Goal: Transaction & Acquisition: Purchase product/service

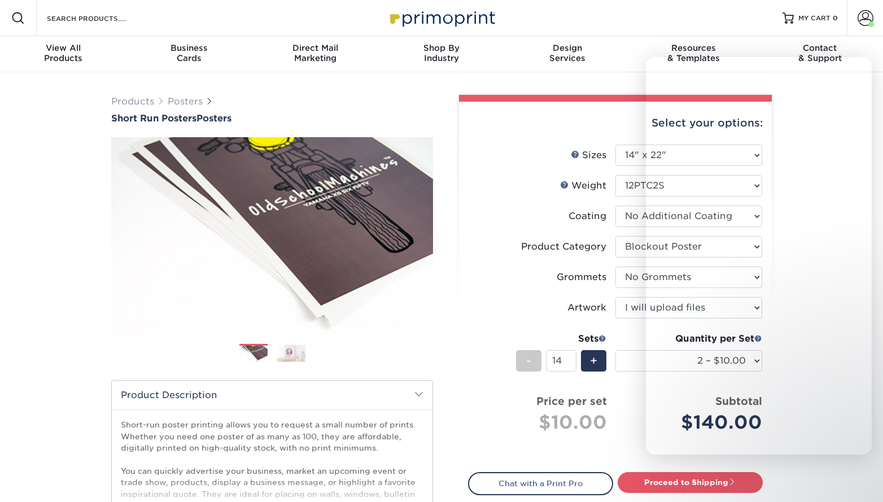
select select "14.00x22.00"
select select "fa4be506-53fb-4ae9-92ef-b1dd4b719e38"
select select "90d329df-db80-4206-b821-ff9d3f363977"
select select "upload"
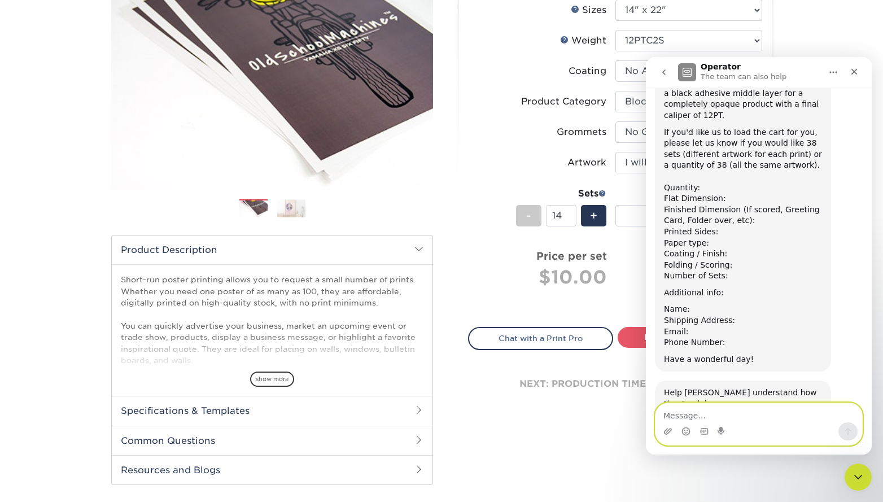
scroll to position [562, 0]
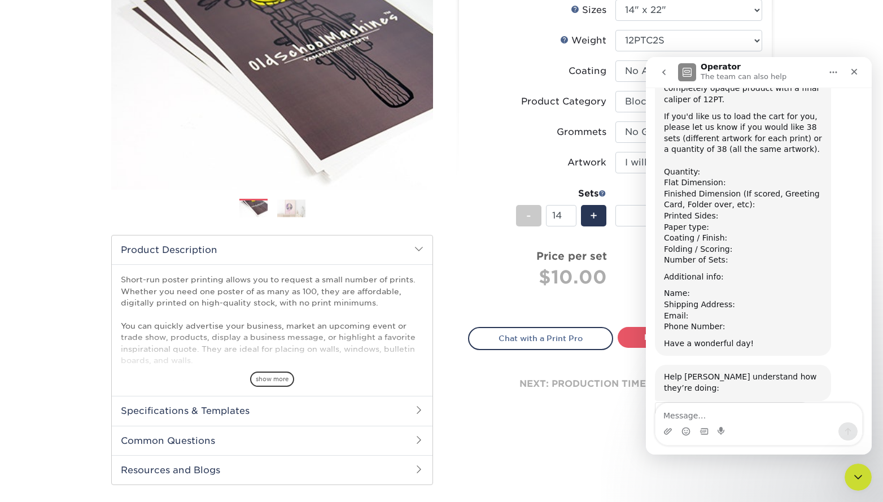
click at [715, 266] on div "Jenny says…" at bounding box center [743, 269] width 158 height 6
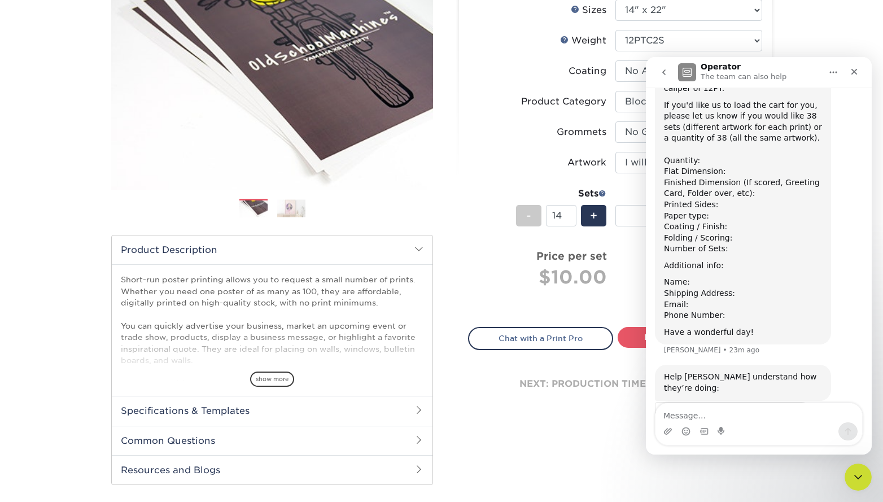
click at [738, 260] on div "Additional info:" at bounding box center [743, 265] width 158 height 11
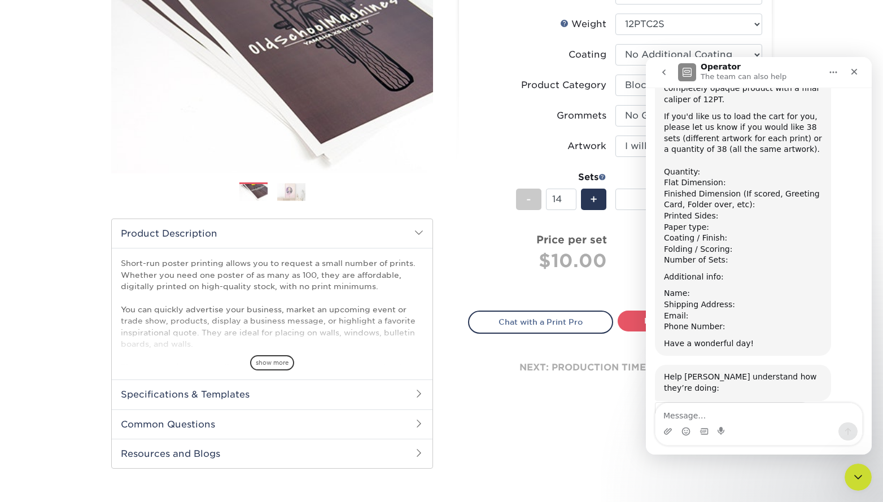
scroll to position [0, 0]
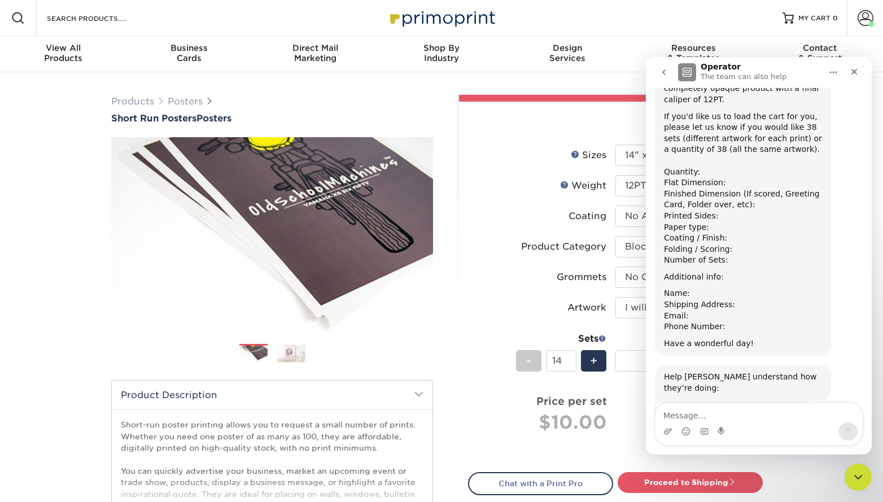
click at [832, 71] on icon "Home" at bounding box center [832, 72] width 9 height 9
drag, startPoint x: 827, startPoint y: 73, endPoint x: 839, endPoint y: 73, distance: 11.8
click at [827, 73] on button "Home" at bounding box center [832, 72] width 21 height 21
click at [857, 72] on icon "Close" at bounding box center [853, 71] width 9 height 9
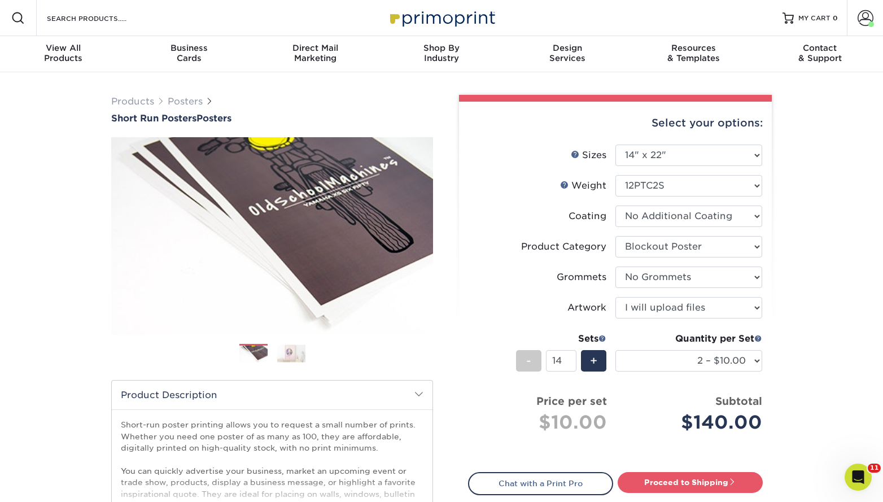
scroll to position [562, 0]
click at [594, 232] on li "Coating" at bounding box center [614, 220] width 293 height 30
click at [663, 187] on select "Please Select 12PTC2S 8PHOTO" at bounding box center [688, 185] width 147 height 21
click at [615, 175] on select "Please Select 12PTC2S 8PHOTO" at bounding box center [688, 185] width 147 height 21
click at [648, 187] on select "Please Select 12PTC2S 8PHOTO" at bounding box center [688, 185] width 147 height 21
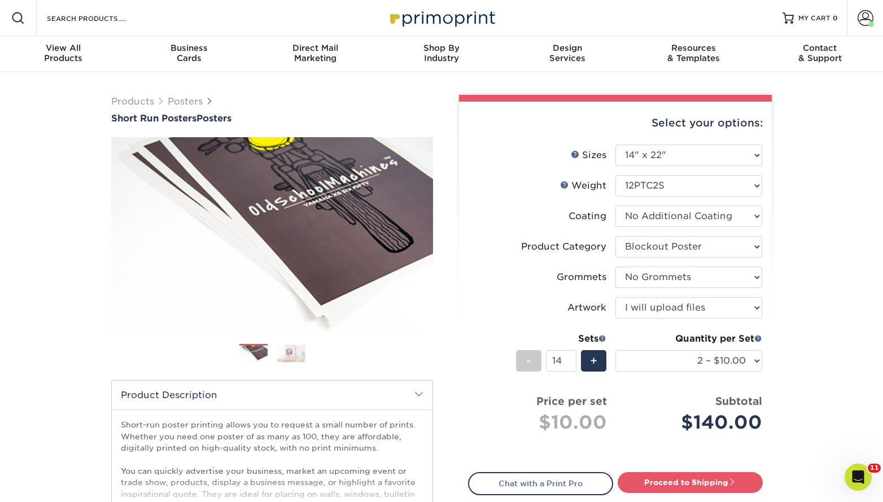
click at [568, 185] on link "Weight Help" at bounding box center [564, 184] width 9 height 9
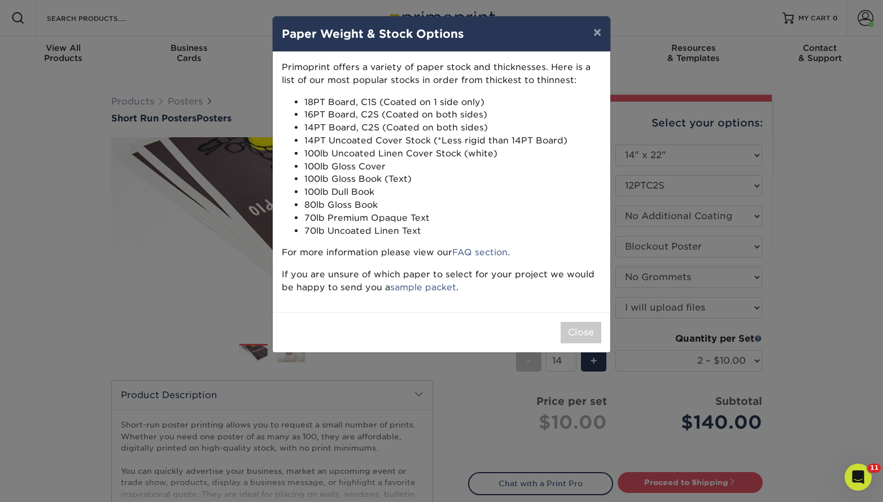
click at [674, 195] on div "× Paper Weight & Stock Options Primoprint offers a variety of paper stock and t…" at bounding box center [441, 251] width 883 height 502
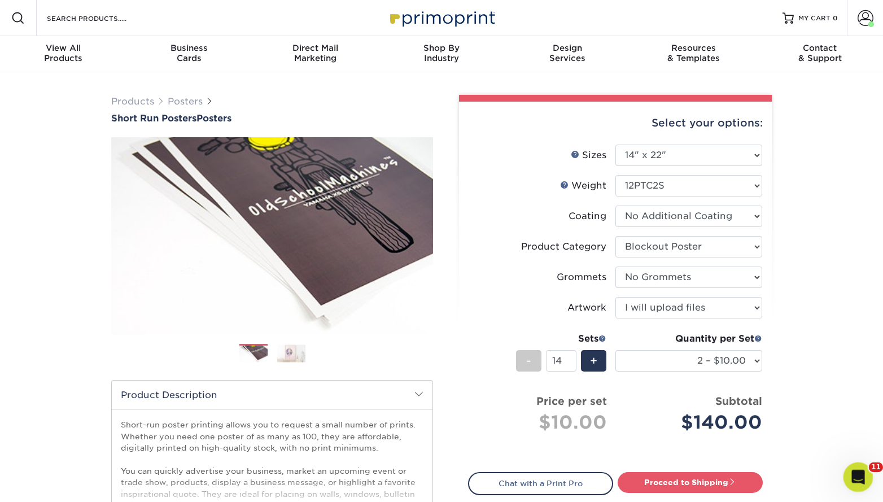
click at [863, 480] on div "Open Intercom Messenger" at bounding box center [855, 474] width 37 height 37
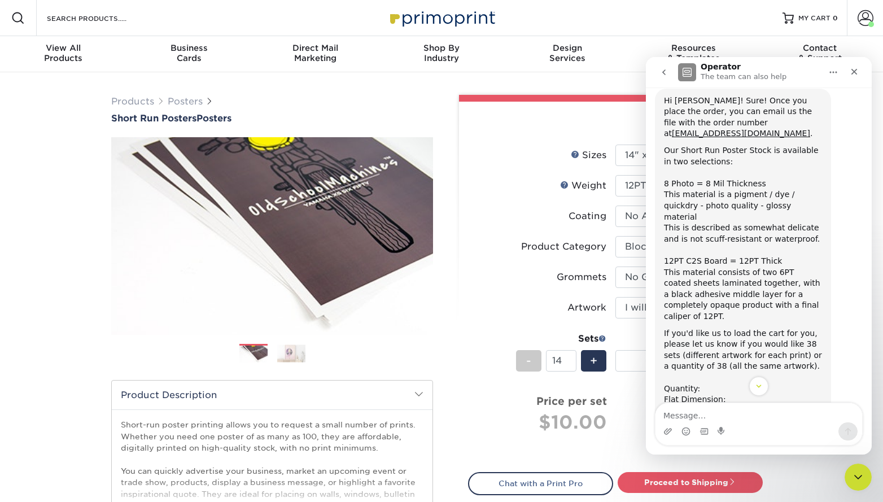
scroll to position [351, 0]
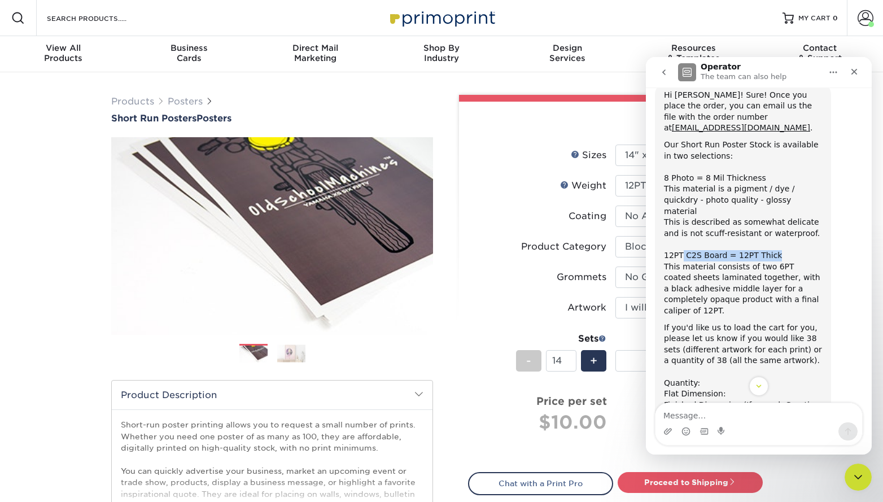
drag, startPoint x: 682, startPoint y: 200, endPoint x: 771, endPoint y: 203, distance: 89.2
click at [771, 217] on div "This is described as somewhat delicate and is not scuff-resistant or waterproof…" at bounding box center [743, 266] width 158 height 99
drag, startPoint x: 772, startPoint y: 203, endPoint x: 761, endPoint y: 209, distance: 12.9
click at [772, 217] on div "This is described as somewhat delicate and is not scuff-resistant or waterproof…" at bounding box center [743, 266] width 158 height 99
drag, startPoint x: 748, startPoint y: 200, endPoint x: 734, endPoint y: 201, distance: 13.6
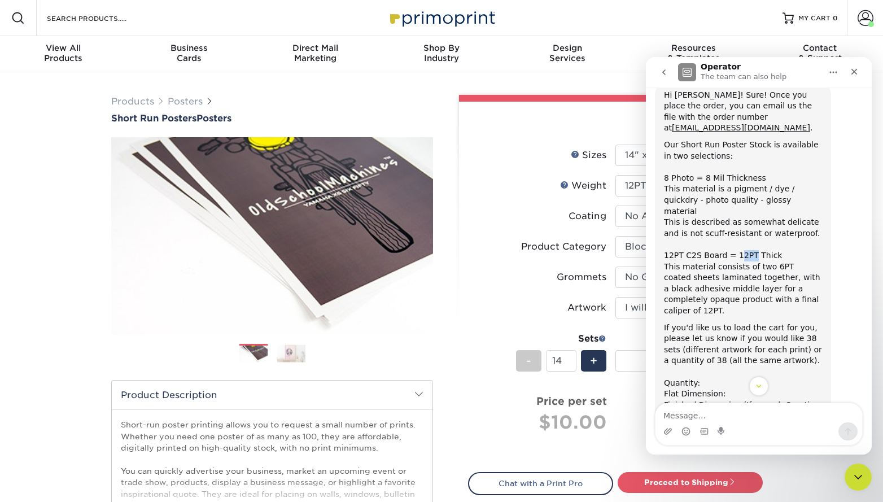
click at [734, 217] on div "This is described as somewhat delicate and is not scuff-resistant or waterproof…" at bounding box center [743, 266] width 158 height 99
drag, startPoint x: 737, startPoint y: 200, endPoint x: 782, endPoint y: 201, distance: 45.2
click at [782, 217] on div "This is described as somewhat delicate and is not scuff-resistant or waterproof…" at bounding box center [743, 266] width 158 height 99
click at [686, 217] on div "This is described as somewhat delicate and is not scuff-resistant or waterproof…" at bounding box center [743, 266] width 158 height 99
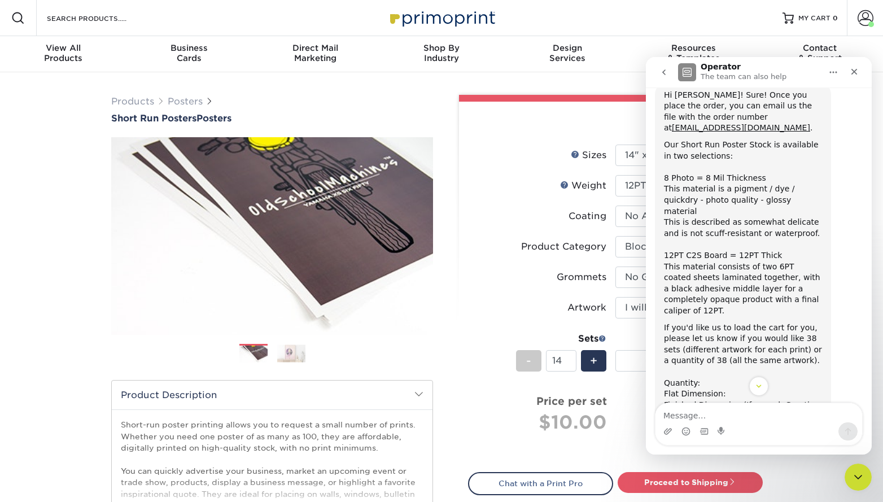
click at [767, 217] on div "This is described as somewhat delicate and is not scuff-resistant or waterproof…" at bounding box center [743, 266] width 158 height 99
drag, startPoint x: 763, startPoint y: 199, endPoint x: 731, endPoint y: 203, distance: 32.4
click at [731, 217] on div "This is described as somewhat delicate and is not scuff-resistant or waterproof…" at bounding box center [743, 266] width 158 height 99
copy div "12PT Thick"
click at [784, 229] on div "This is described as somewhat delicate and is not scuff-resistant or waterproof…" at bounding box center [743, 266] width 158 height 99
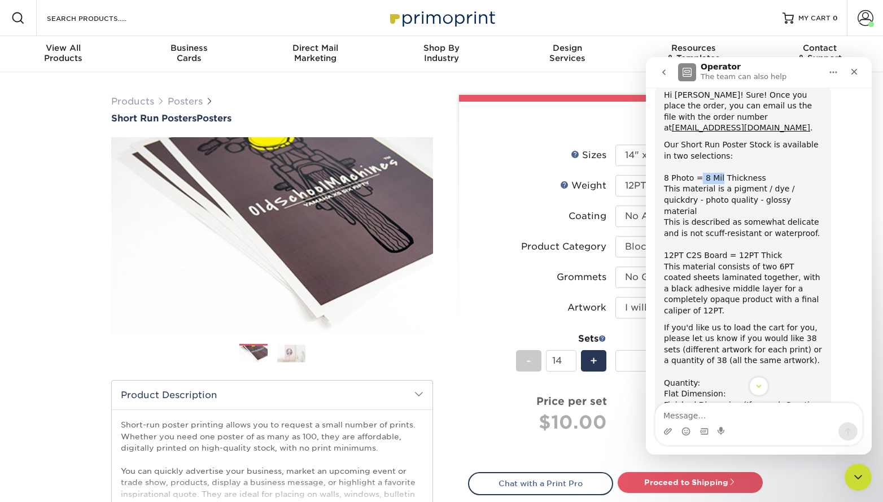
drag, startPoint x: 719, startPoint y: 129, endPoint x: 700, endPoint y: 134, distance: 19.8
click at [700, 139] on div "Our Short Run Poster Stock is available in two selections: ​﻿ ﻿8 Photo = 8 Mil …" at bounding box center [743, 177] width 158 height 77
click at [699, 139] on div "Our Short Run Poster Stock is available in two selections: ​﻿ ﻿8 Photo = 8 Mil …" at bounding box center [743, 177] width 158 height 77
drag, startPoint x: 702, startPoint y: 133, endPoint x: 721, endPoint y: 131, distance: 18.8
click at [721, 139] on div "Our Short Run Poster Stock is available in two selections: ​﻿ ﻿8 Photo = 8 Mil …" at bounding box center [743, 177] width 158 height 77
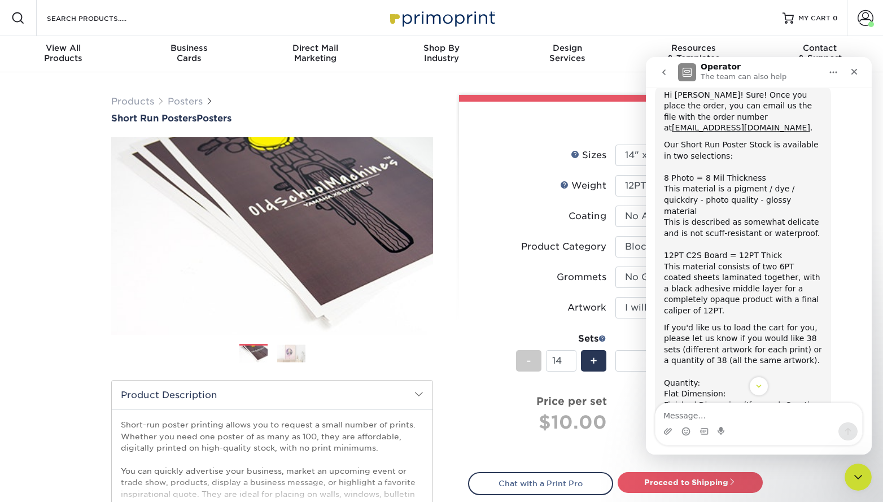
click at [726, 139] on div "Our Short Run Poster Stock is available in two selections: ​﻿ ﻿8 Photo = 8 Mil …" at bounding box center [743, 177] width 158 height 77
click at [730, 247] on div "This is described as somewhat delicate and is not scuff-resistant or waterproof…" at bounding box center [743, 266] width 158 height 99
drag, startPoint x: 724, startPoint y: 243, endPoint x: 665, endPoint y: 247, distance: 59.4
click at [665, 247] on div "This is described as somewhat delicate and is not scuff-resistant or waterproof…" at bounding box center [743, 266] width 158 height 99
click at [757, 317] on div "Jenny says…" at bounding box center [743, 320] width 158 height 6
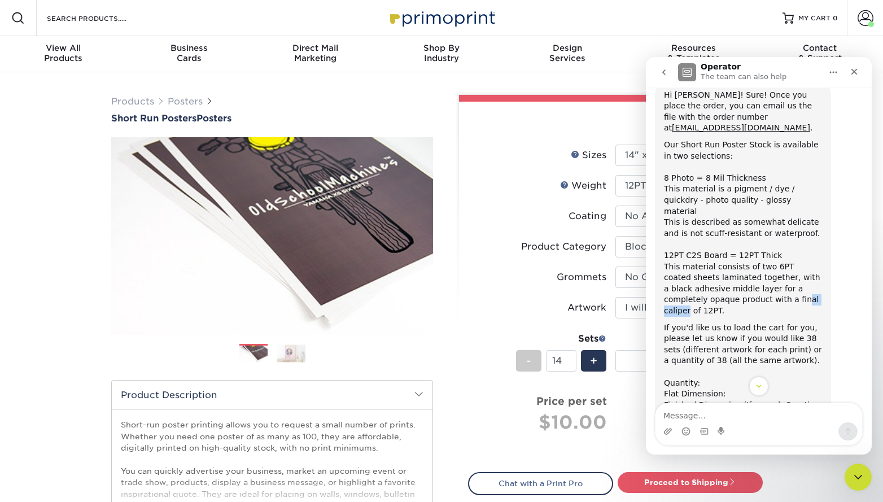
drag, startPoint x: 761, startPoint y: 242, endPoint x: 790, endPoint y: 243, distance: 28.8
click at [790, 243] on div "This is described as somewhat delicate and is not scuff-resistant or waterproof…" at bounding box center [743, 266] width 158 height 99
click at [782, 243] on div "This is described as somewhat delicate and is not scuff-resistant or waterproof…" at bounding box center [743, 266] width 158 height 99
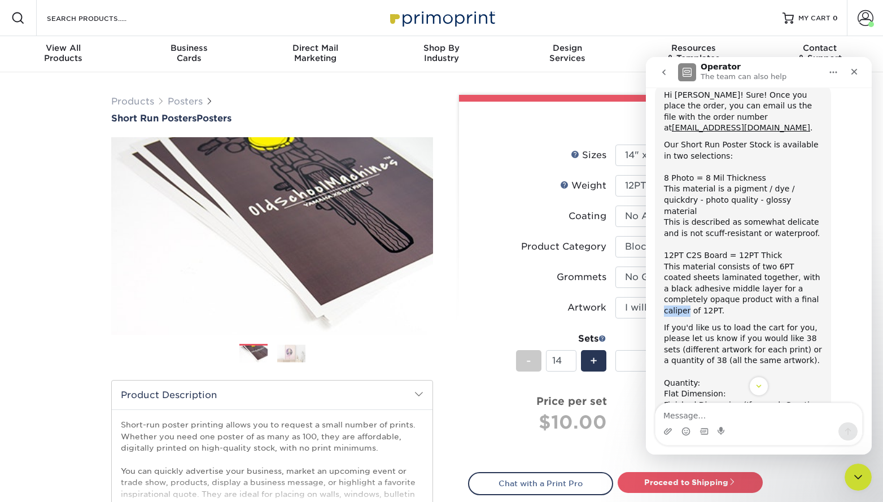
copy div "caliper"
click at [738, 322] on div "If you'd like us to load the cart for you, please let us know if you would like…" at bounding box center [743, 399] width 158 height 155
drag, startPoint x: 738, startPoint y: 258, endPoint x: 740, endPoint y: 282, distance: 24.3
click at [740, 322] on div "If you'd like us to load the cart for you, please let us know if you would like…" at bounding box center [743, 399] width 158 height 155
drag, startPoint x: 740, startPoint y: 284, endPoint x: 741, endPoint y: 249, distance: 35.0
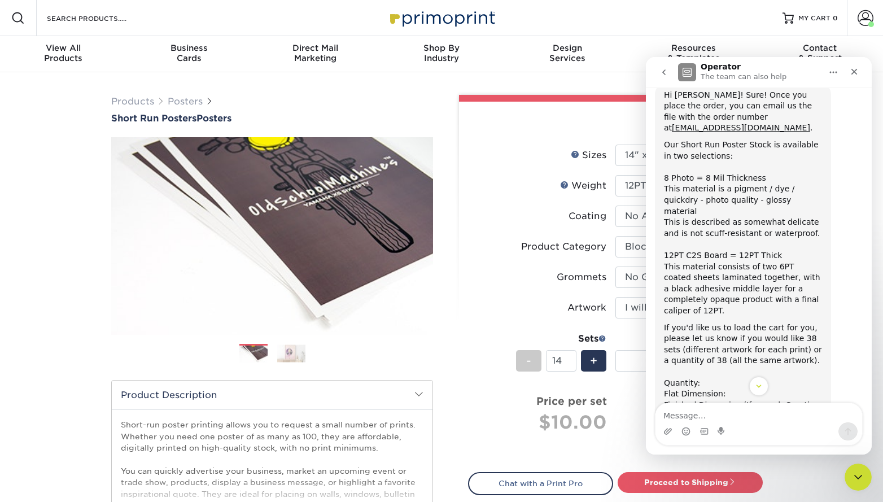
click at [741, 322] on div "If you'd like us to load the cart for you, please let us know if you would like…" at bounding box center [743, 399] width 158 height 155
drag, startPoint x: 664, startPoint y: 199, endPoint x: 819, endPoint y: 242, distance: 161.0
click at [820, 242] on div "This is described as somewhat delicate and is not scuff-resistant or waterproof…" at bounding box center [743, 266] width 158 height 99
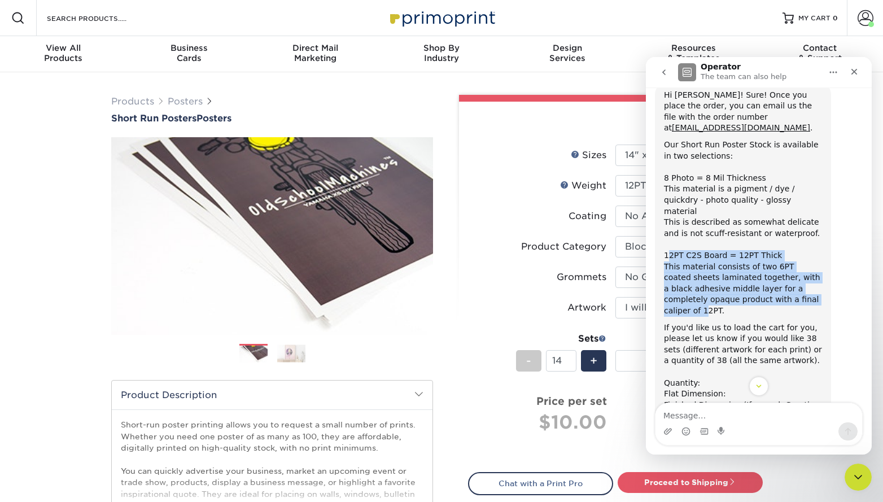
drag, startPoint x: 805, startPoint y: 247, endPoint x: 667, endPoint y: 201, distance: 145.1
click at [667, 217] on div "This is described as somewhat delicate and is not scuff-resistant or waterproof…" at bounding box center [743, 266] width 158 height 99
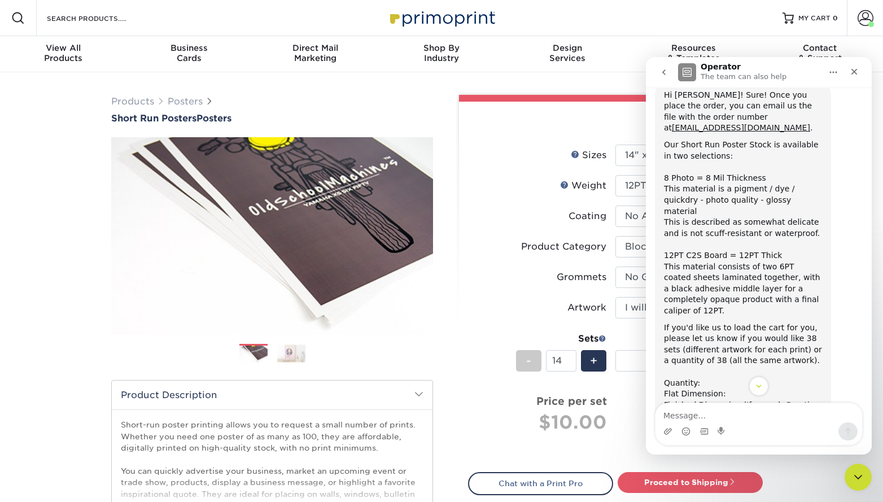
click at [715, 217] on div "This is described as somewhat delicate and is not scuff-resistant or waterproof…" at bounding box center [743, 266] width 158 height 99
click at [568, 221] on label "Coating" at bounding box center [541, 215] width 147 height 21
click at [848, 71] on div "Close" at bounding box center [854, 72] width 20 height 20
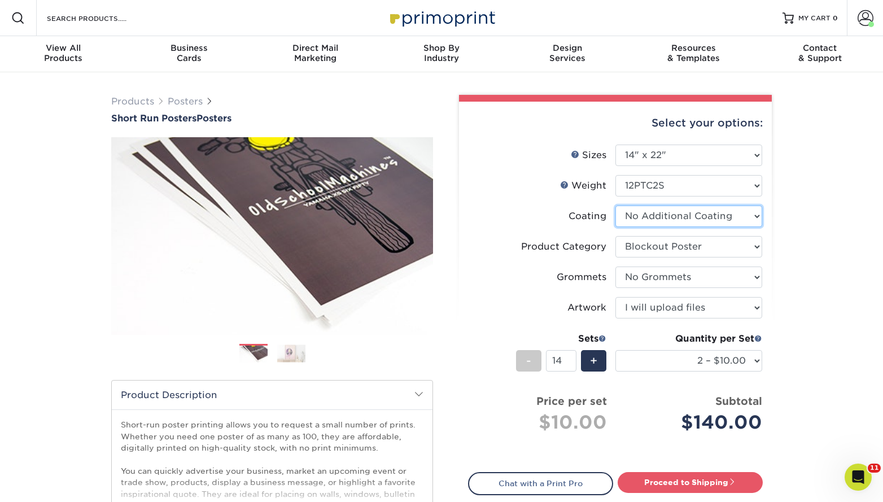
click at [654, 218] on select at bounding box center [688, 215] width 147 height 21
click at [615, 205] on select at bounding box center [688, 215] width 147 height 21
click at [656, 246] on select "Please Select Blockout Poster" at bounding box center [688, 246] width 147 height 21
click at [615, 236] on select "Please Select Blockout Poster" at bounding box center [688, 246] width 147 height 21
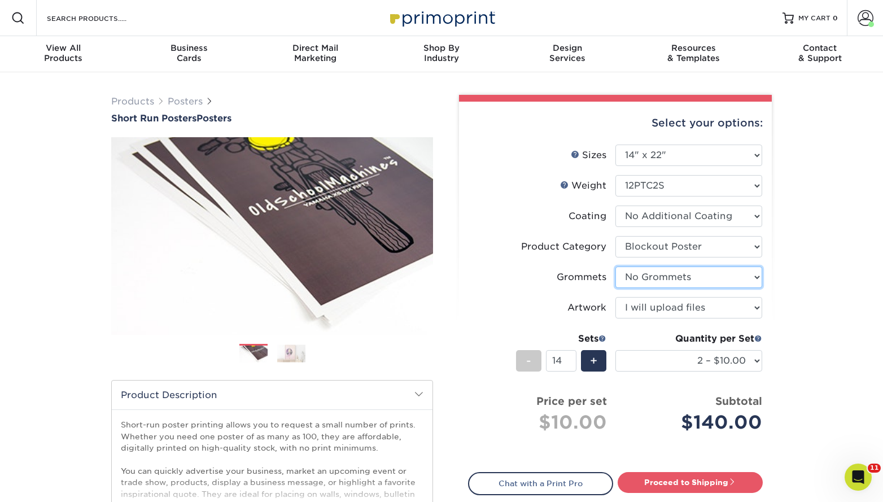
click at [650, 275] on select "Please Select No Grommets Yes, Grommet All 4 Corners Yes, Grommets Top Corners …" at bounding box center [688, 276] width 147 height 21
click at [615, 266] on select "Please Select No Grommets Yes, Grommet All 4 Corners Yes, Grommets Top Corners …" at bounding box center [688, 276] width 147 height 21
click at [656, 314] on select "Please Select I will upload files I need a design - $150" at bounding box center [688, 307] width 147 height 21
click at [615, 297] on select "Please Select I will upload files I need a design - $150" at bounding box center [688, 307] width 147 height 21
click at [532, 264] on li "Product Category Please Select Blockout Poster" at bounding box center [614, 251] width 293 height 30
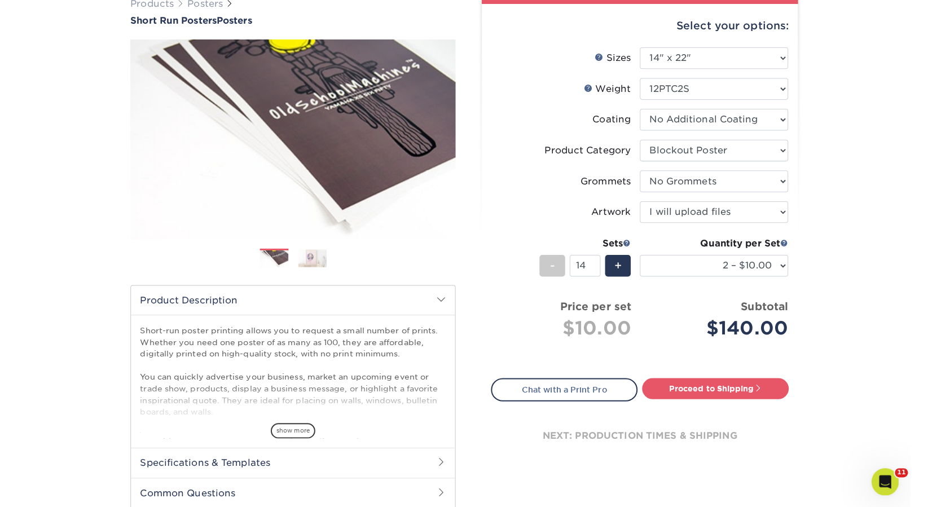
scroll to position [123, 0]
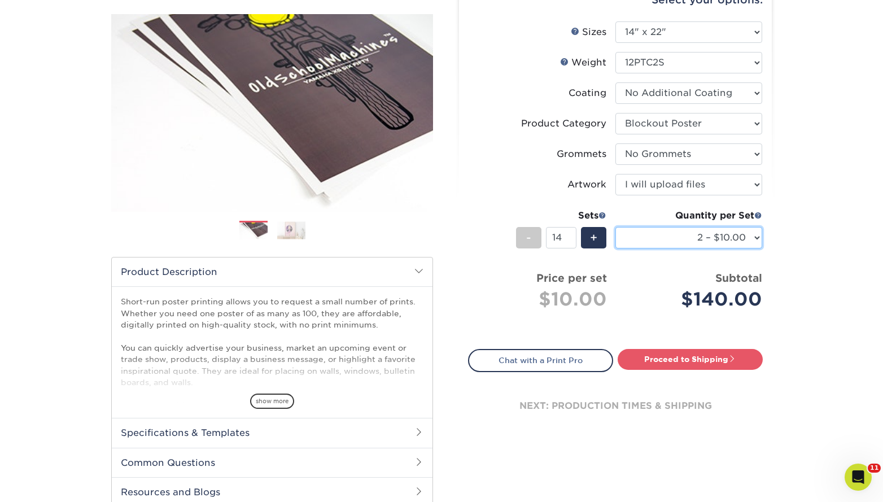
click at [648, 243] on select "1 – $5.00 2 – $10.00 3 – $15.00 4 – $20.00 5 – $25.00 6 – $29.00 7 – $34.00 8 –…" at bounding box center [688, 237] width 147 height 21
click at [615, 227] on select "1 – $5.00 2 – $10.00 3 – $15.00 4 – $20.00 5 – $25.00 6 – $29.00 7 – $34.00 8 –…" at bounding box center [688, 237] width 147 height 21
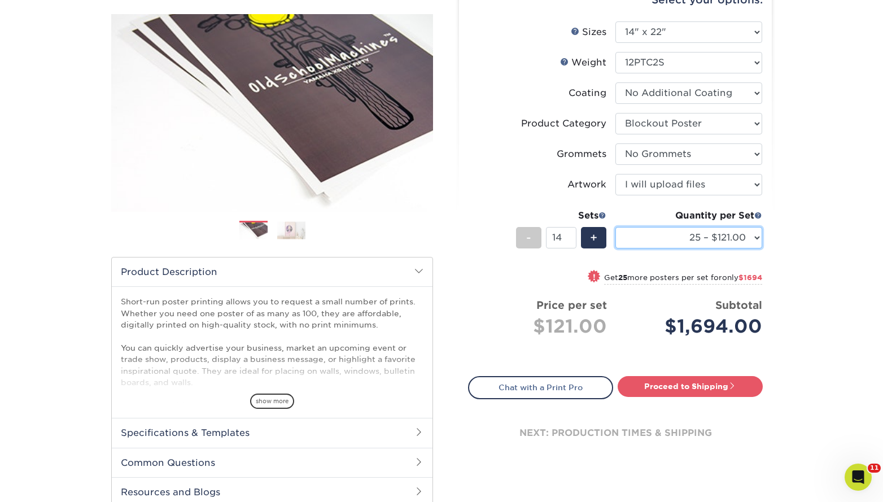
click at [709, 240] on select "1 – $5.00 2 – $10.00 3 – $15.00 4 – $20.00 5 – $25.00 6 – $29.00 7 – $34.00 8 –…" at bounding box center [688, 237] width 147 height 21
select select "100 – $483.00"
click at [615, 227] on select "1 – $5.00 2 – $10.00 3 – $15.00 4 – $20.00 5 – $25.00 6 – $29.00 7 – $34.00 8 –…" at bounding box center [688, 237] width 147 height 21
click at [563, 231] on input "14" at bounding box center [561, 237] width 30 height 21
drag, startPoint x: 572, startPoint y: 240, endPoint x: 613, endPoint y: 264, distance: 46.8
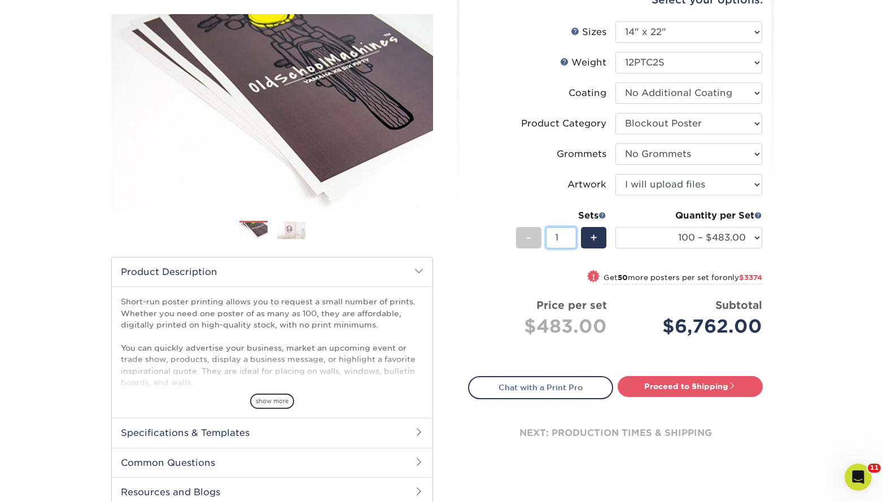
type input "1"
click at [572, 240] on input "1" at bounding box center [561, 237] width 30 height 21
drag, startPoint x: 779, startPoint y: 263, endPoint x: 712, endPoint y: 241, distance: 71.2
click at [779, 263] on div "Select your options: Sizes Help Sizes Please Select 12" x 12" 12" x 15" -" at bounding box center [610, 246] width 339 height 548
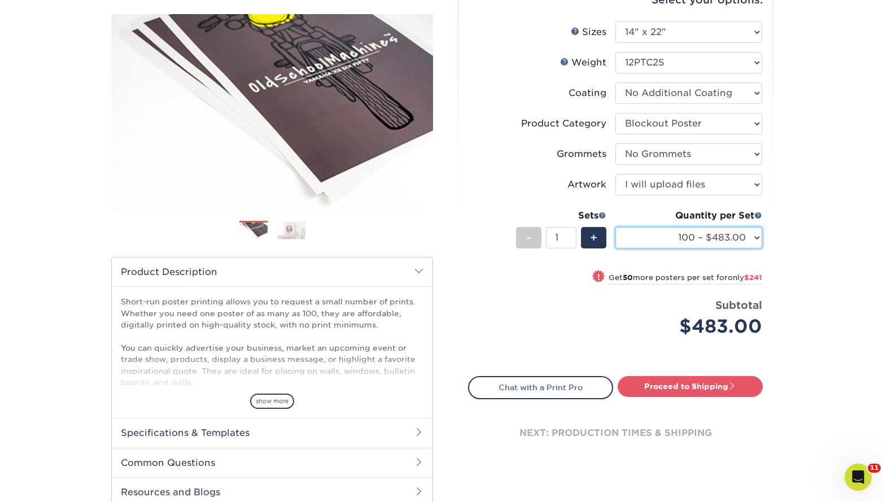
click at [700, 236] on select "1 – $5.00 2 – $10.00 3 – $15.00 4 – $20.00 5 – $25.00 6 – $29.00 7 – $34.00 8 –…" at bounding box center [688, 237] width 147 height 21
click at [712, 243] on select "1 – $5.00 2 – $10.00 3 – $15.00 4 – $20.00 5 – $25.00 6 – $29.00 7 – $34.00 8 –…" at bounding box center [688, 237] width 147 height 21
click at [615, 227] on select "1 – $5.00 2 – $10.00 3 – $15.00 4 – $20.00 5 – $25.00 6 – $29.00 7 – $34.00 8 –…" at bounding box center [688, 237] width 147 height 21
